Goal: Navigation & Orientation: Go to known website

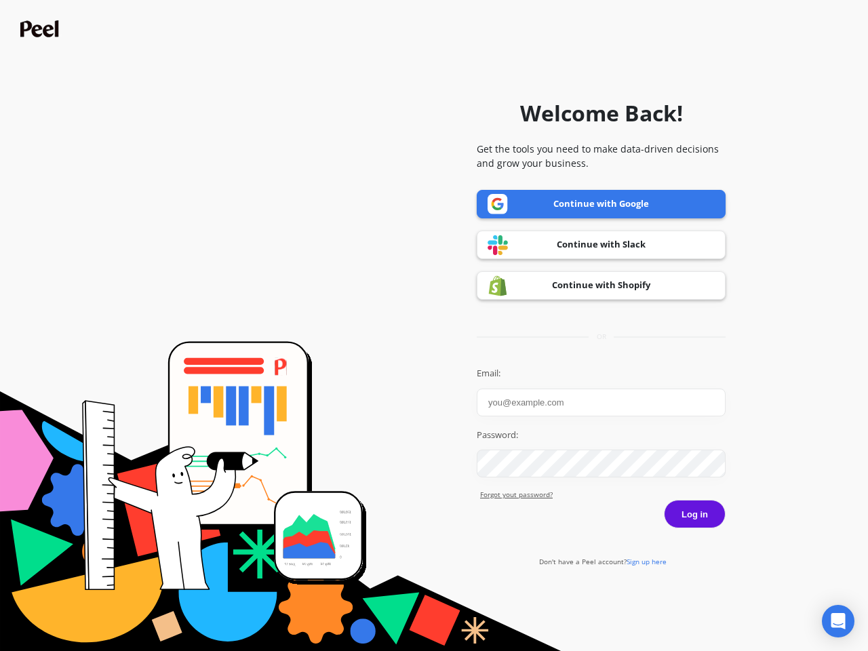
click at [839, 621] on icon "Open Intercom Messenger" at bounding box center [839, 621] width 14 height 16
